Goal: Task Accomplishment & Management: Use online tool/utility

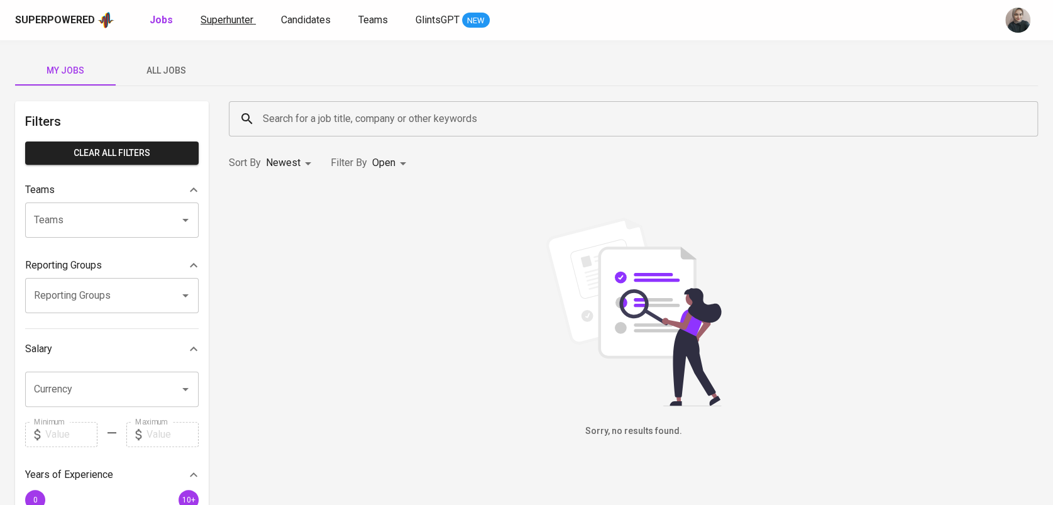
click at [213, 16] on span "Superhunter" at bounding box center [226, 20] width 53 height 12
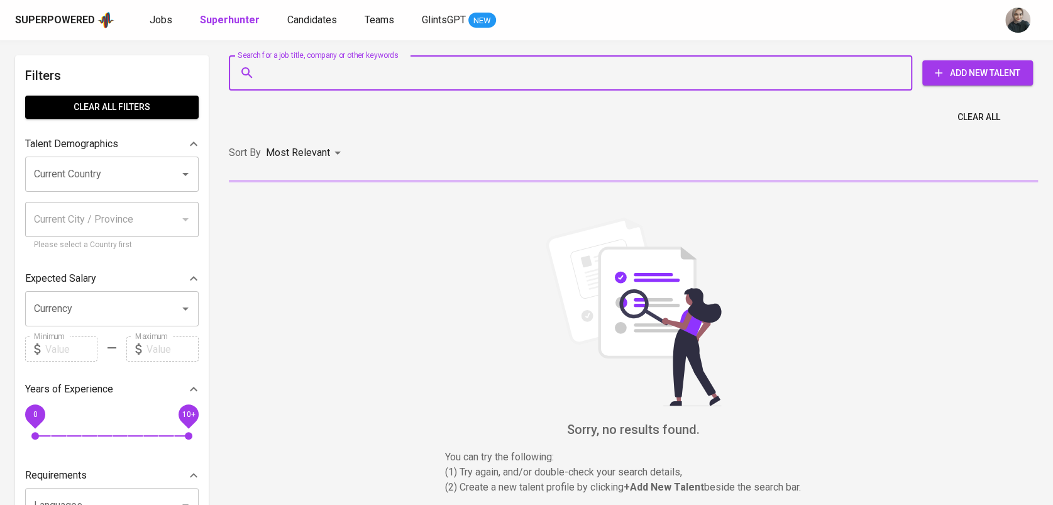
click at [329, 75] on input "Search for a job title, company or other keywords" at bounding box center [574, 73] width 628 height 24
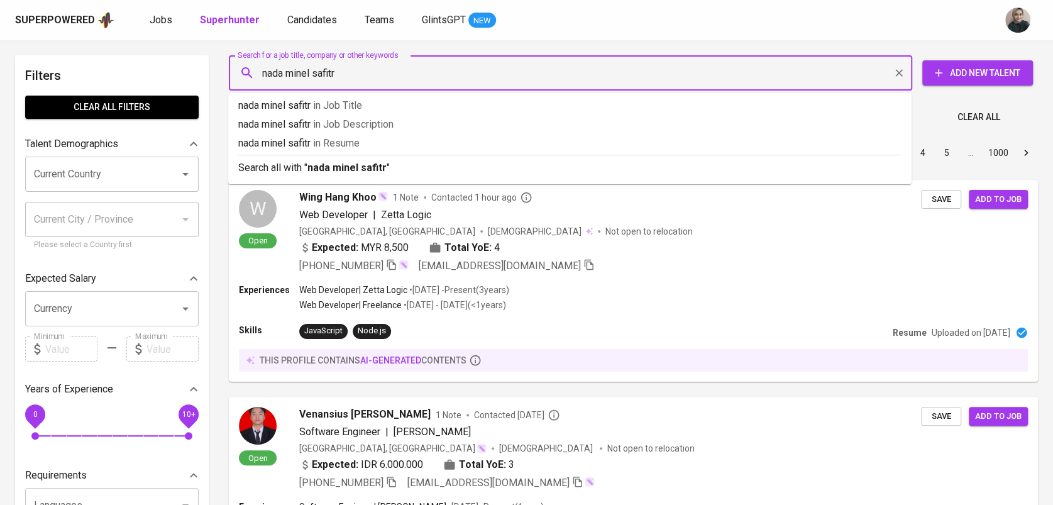
type input "[PERSON_NAME]"
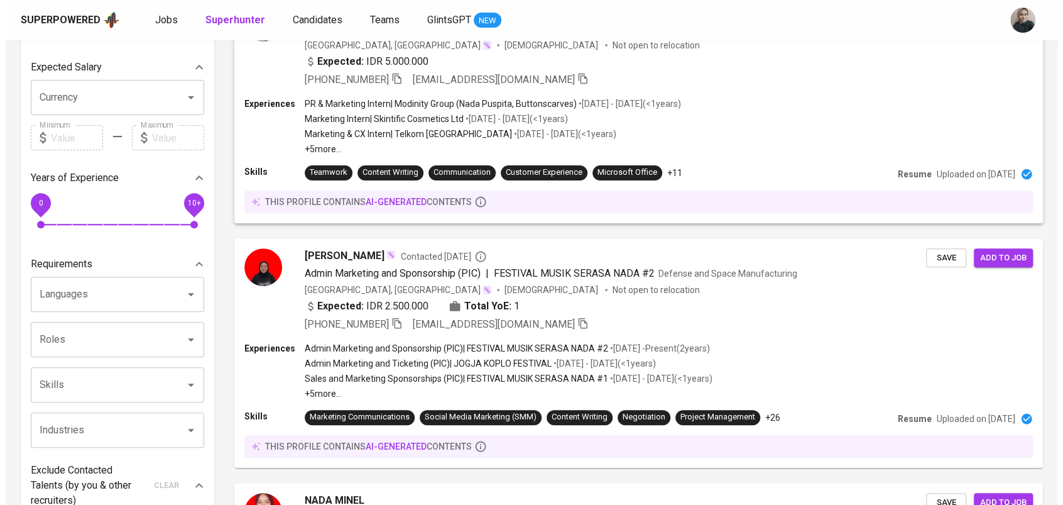
scroll to position [356, 0]
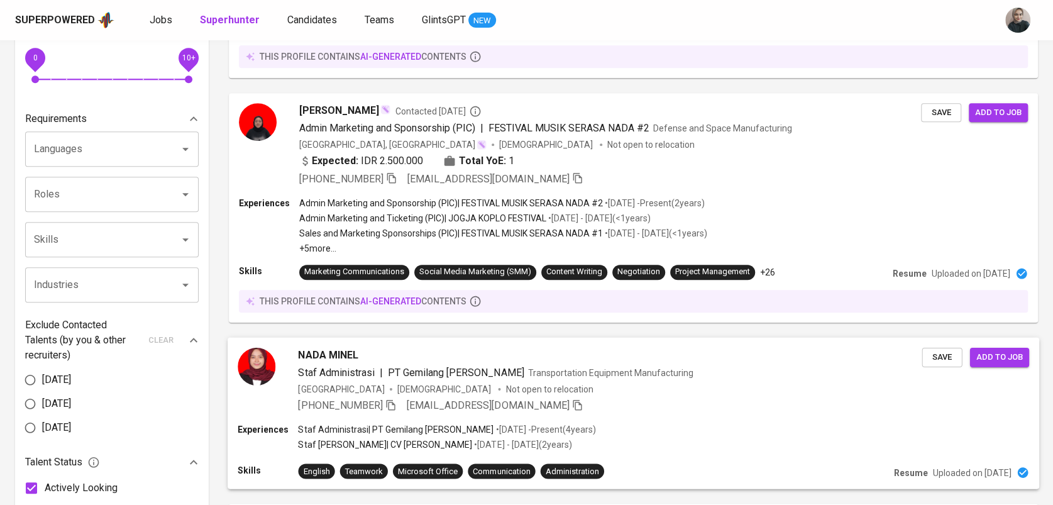
click at [324, 366] on span "Staf Administrasi" at bounding box center [336, 372] width 76 height 12
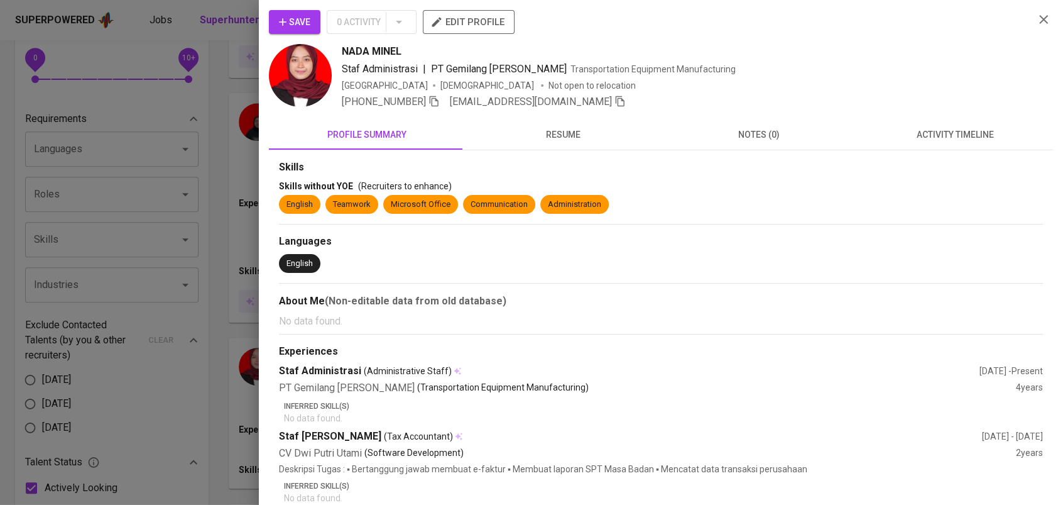
click at [286, 74] on img at bounding box center [300, 75] width 63 height 63
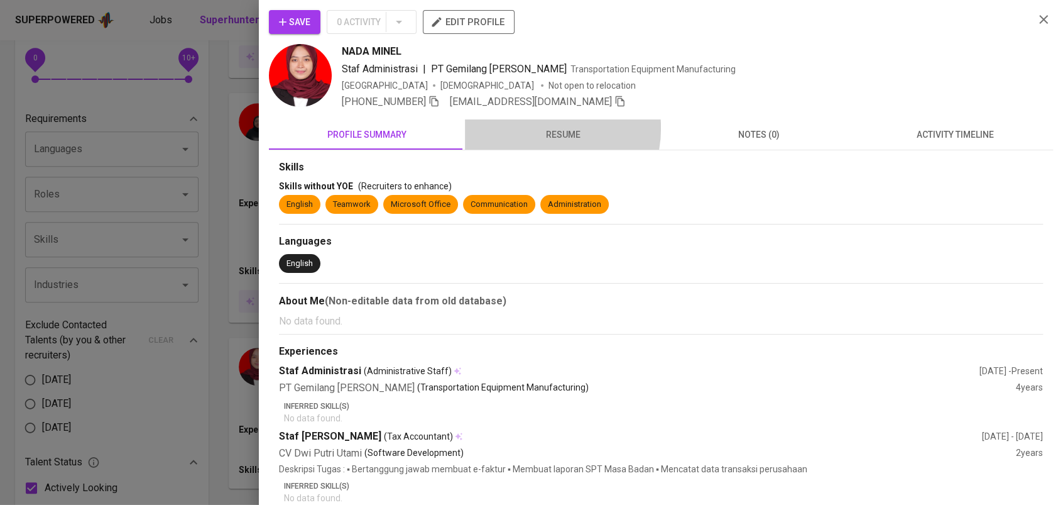
click at [535, 128] on span "resume" at bounding box center [563, 135] width 181 height 16
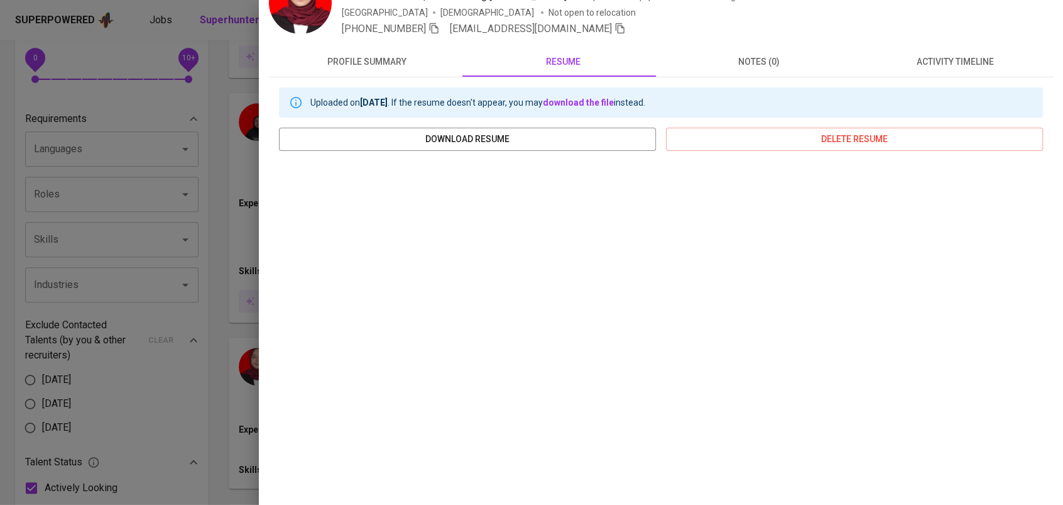
scroll to position [0, 0]
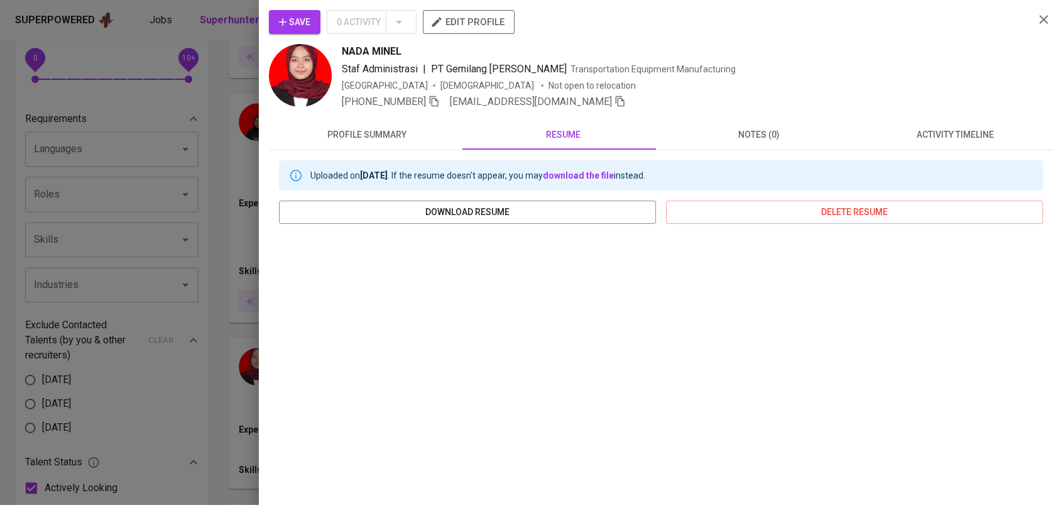
click at [314, 91] on img at bounding box center [300, 75] width 63 height 63
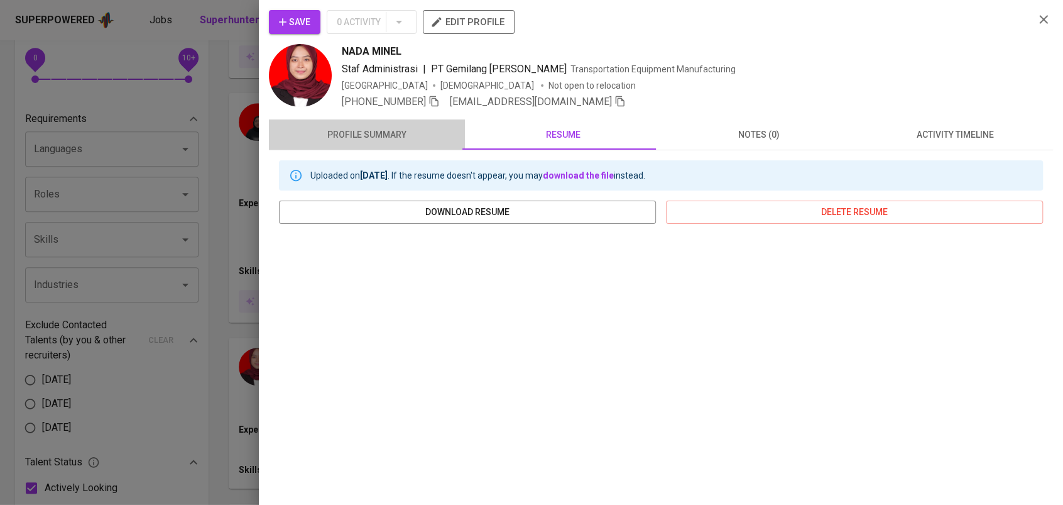
click at [392, 134] on span "profile summary" at bounding box center [367, 135] width 181 height 16
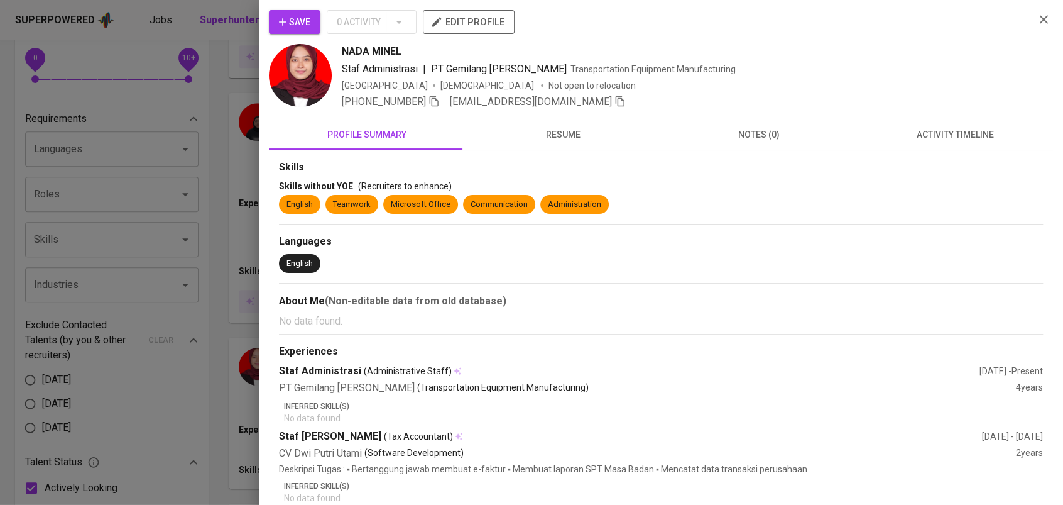
click at [307, 67] on img at bounding box center [300, 75] width 63 height 63
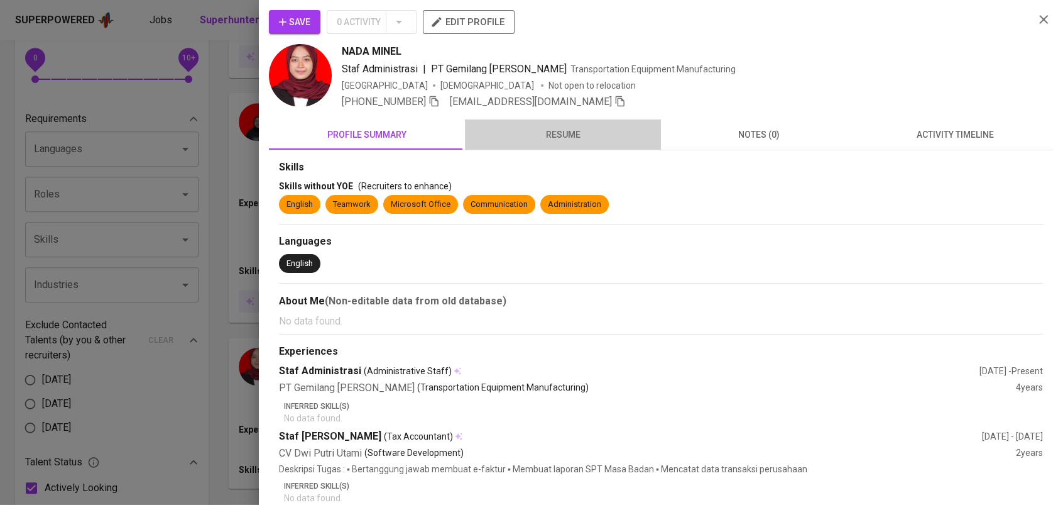
click at [568, 132] on span "resume" at bounding box center [563, 135] width 181 height 16
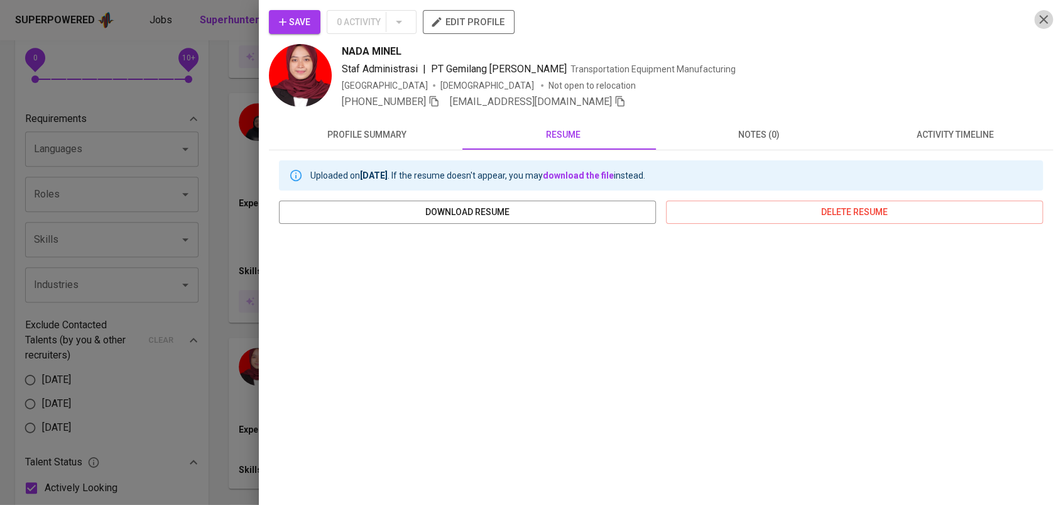
click at [1036, 18] on icon "button" at bounding box center [1043, 19] width 15 height 15
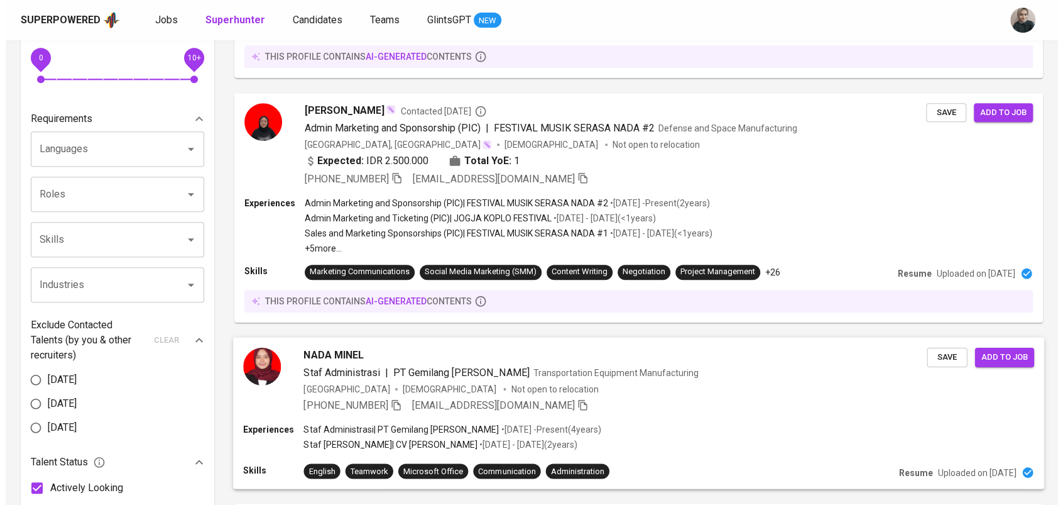
scroll to position [363, 0]
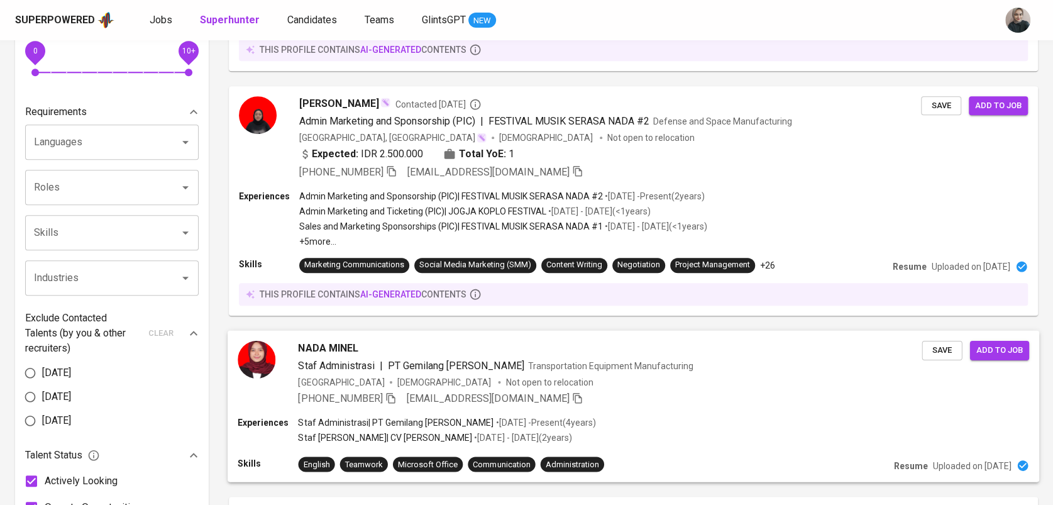
click at [368, 372] on span "Staf Administrasi" at bounding box center [336, 365] width 76 height 15
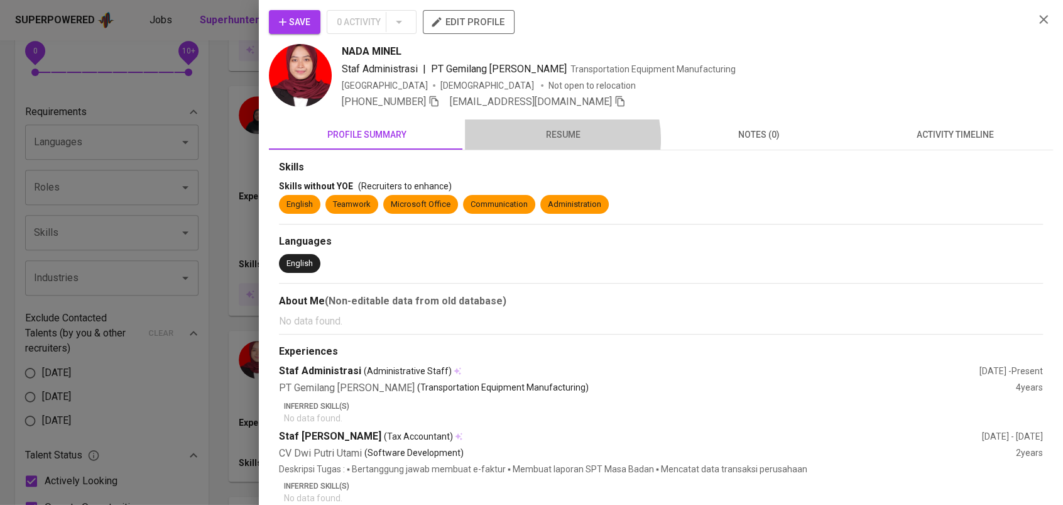
click at [553, 139] on span "resume" at bounding box center [563, 135] width 181 height 16
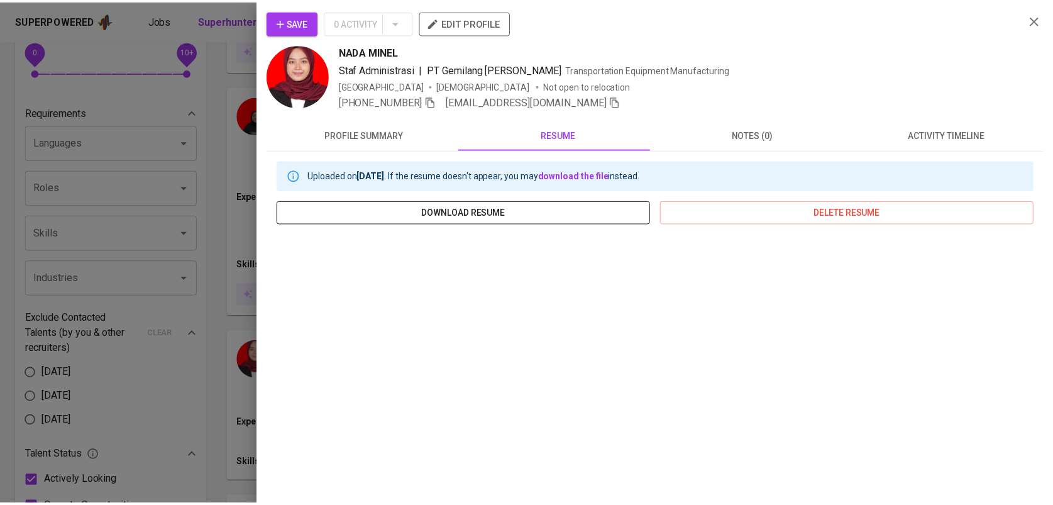
scroll to position [126, 0]
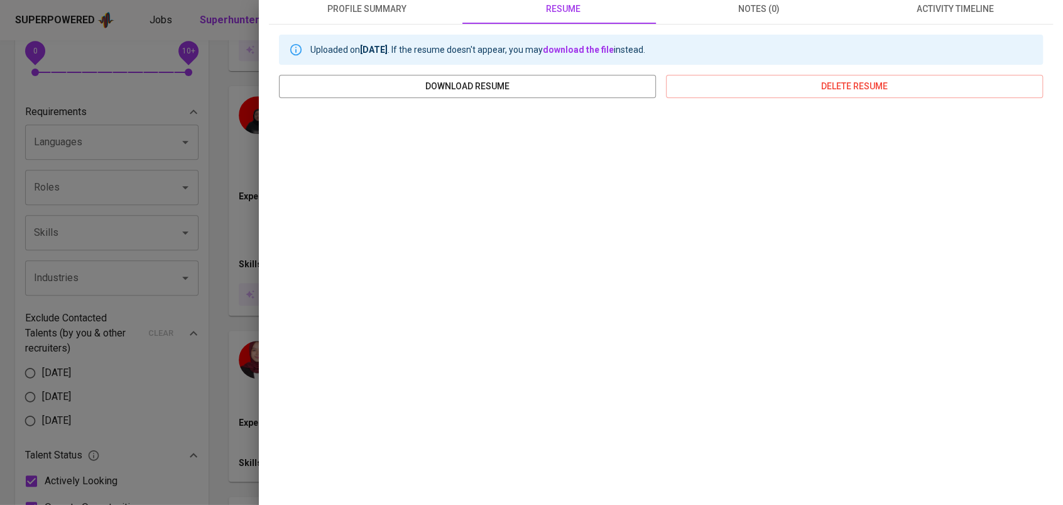
click at [244, 204] on div at bounding box center [531, 252] width 1063 height 505
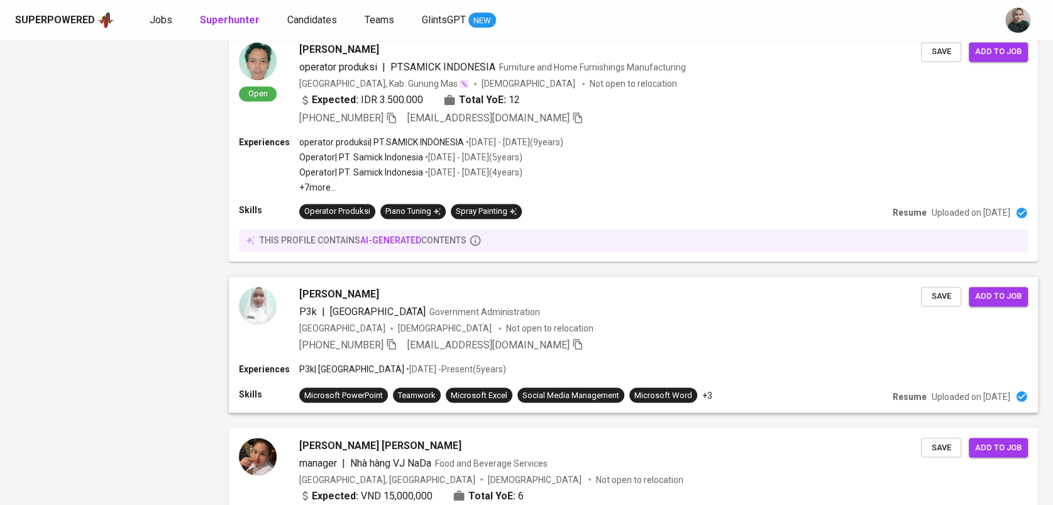
scroll to position [1261, 0]
